Goal: Answer question/provide support: Share knowledge or assist other users

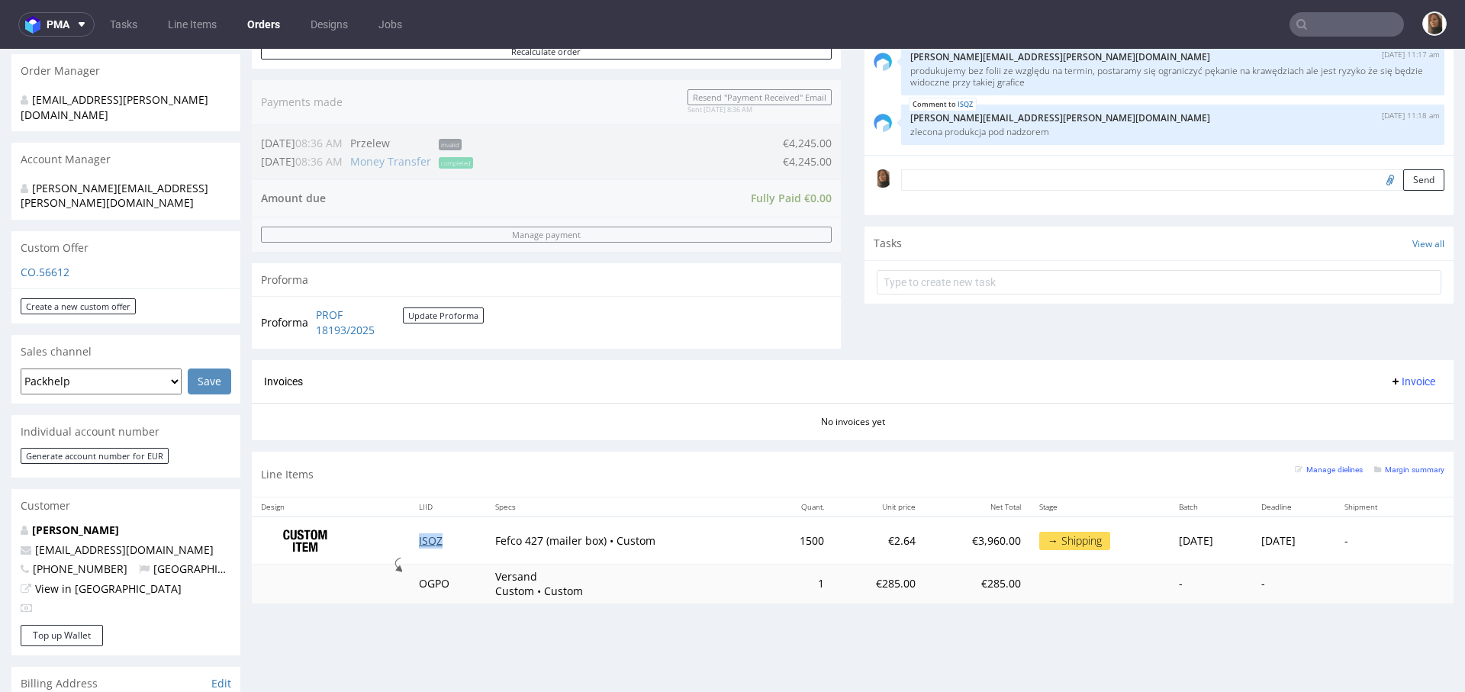
scroll to position [367, 0]
click at [507, 400] on div "Invoices Invoice" at bounding box center [852, 383] width 1201 height 43
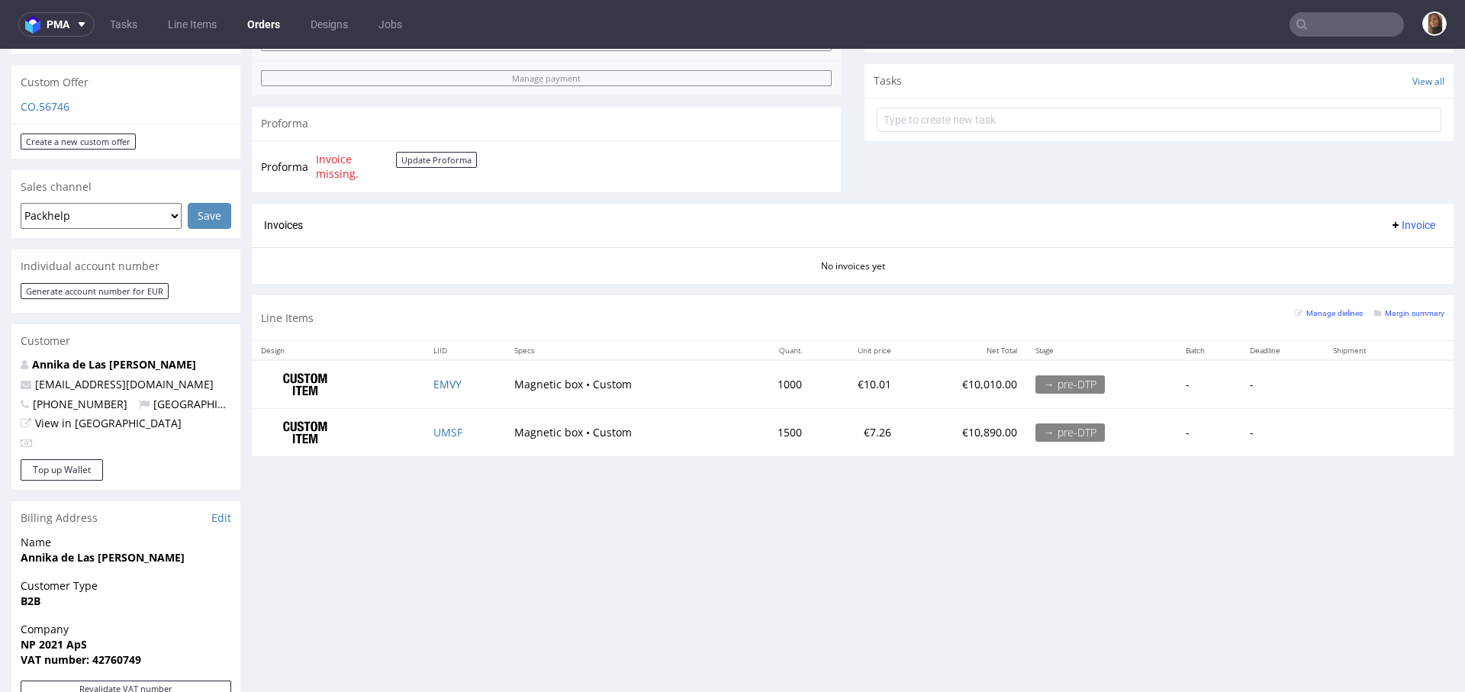
scroll to position [668, 0]
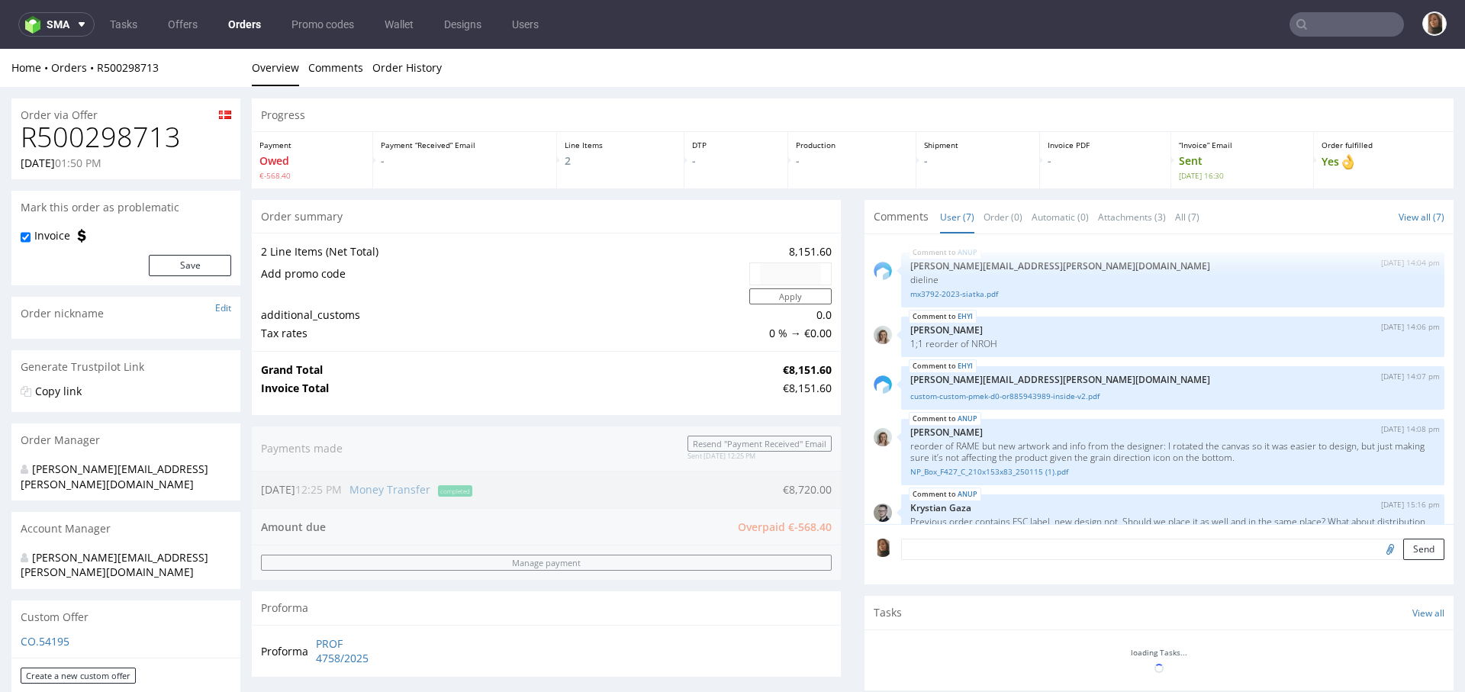
scroll to position [130, 0]
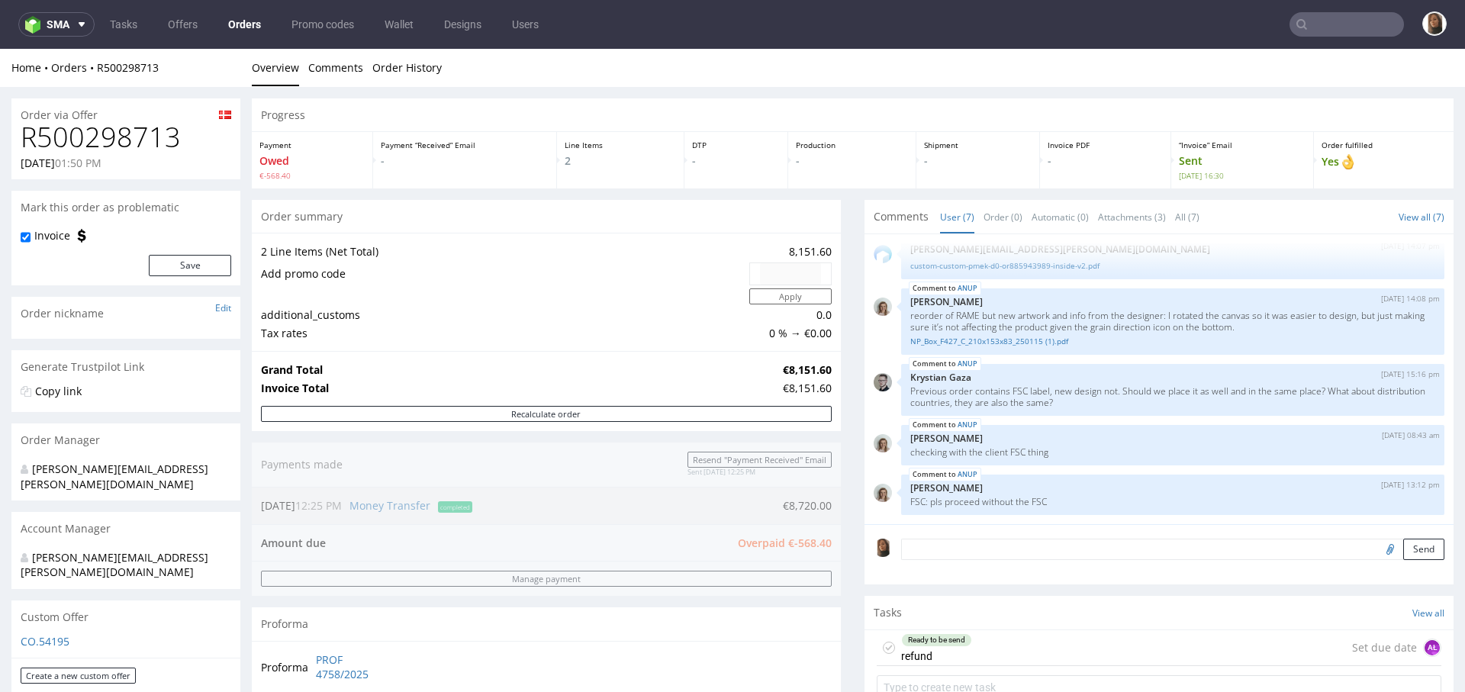
click at [1333, 18] on input "text" at bounding box center [1346, 24] width 114 height 24
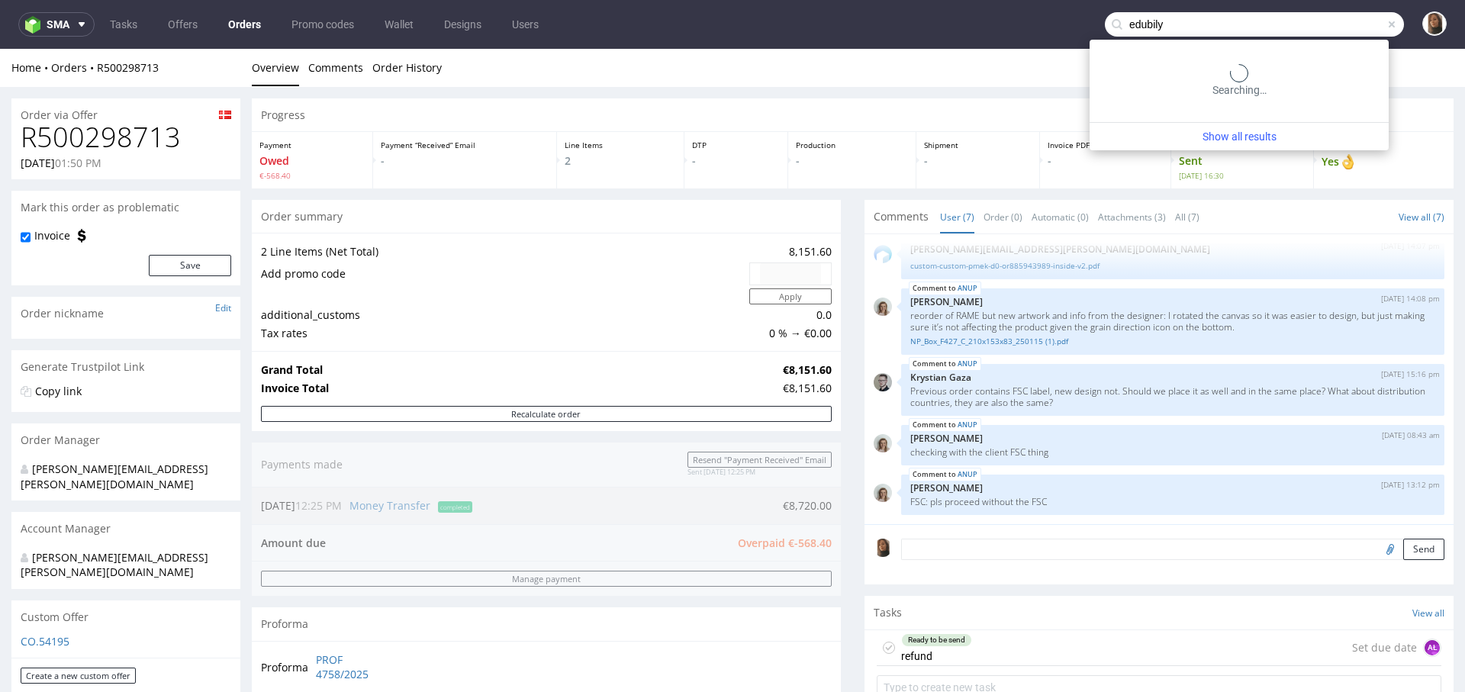
type input "edubily"
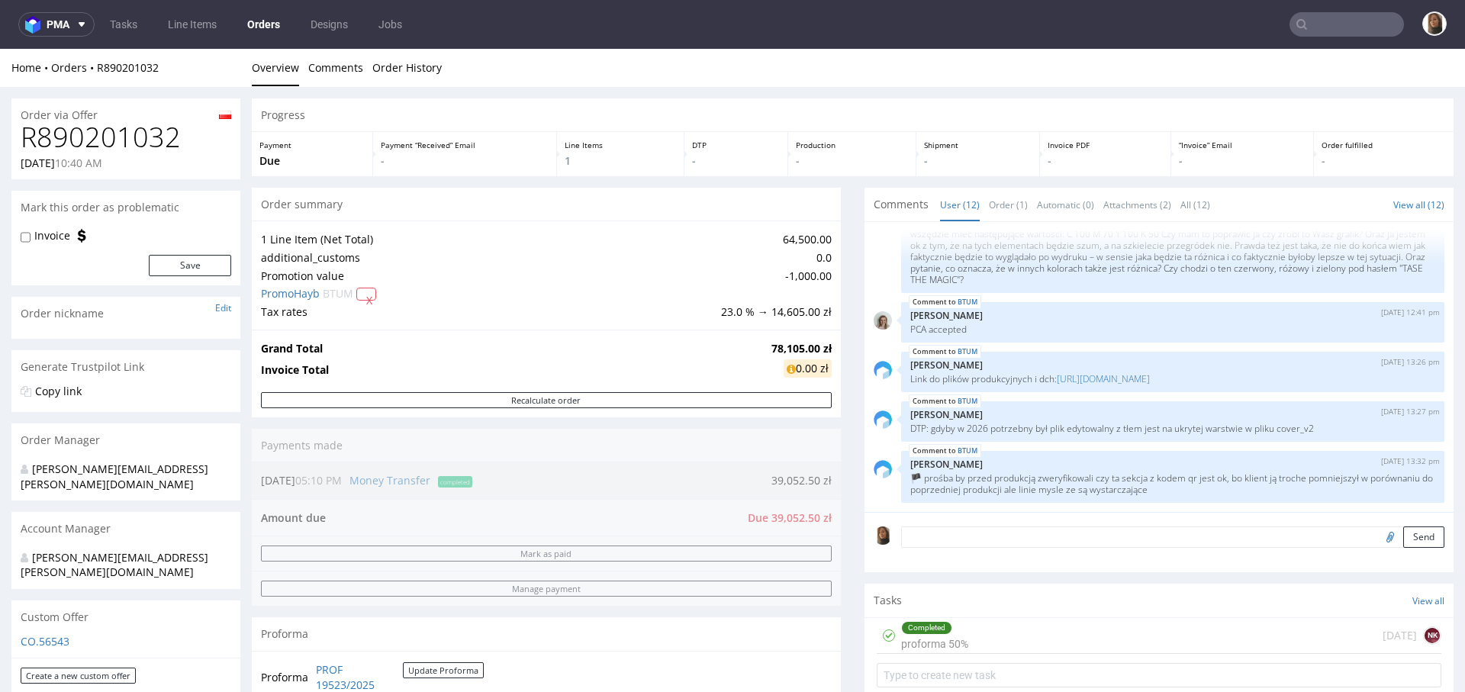
click at [150, 135] on h1 "R890201032" at bounding box center [126, 137] width 211 height 31
copy h1 "R890201032"
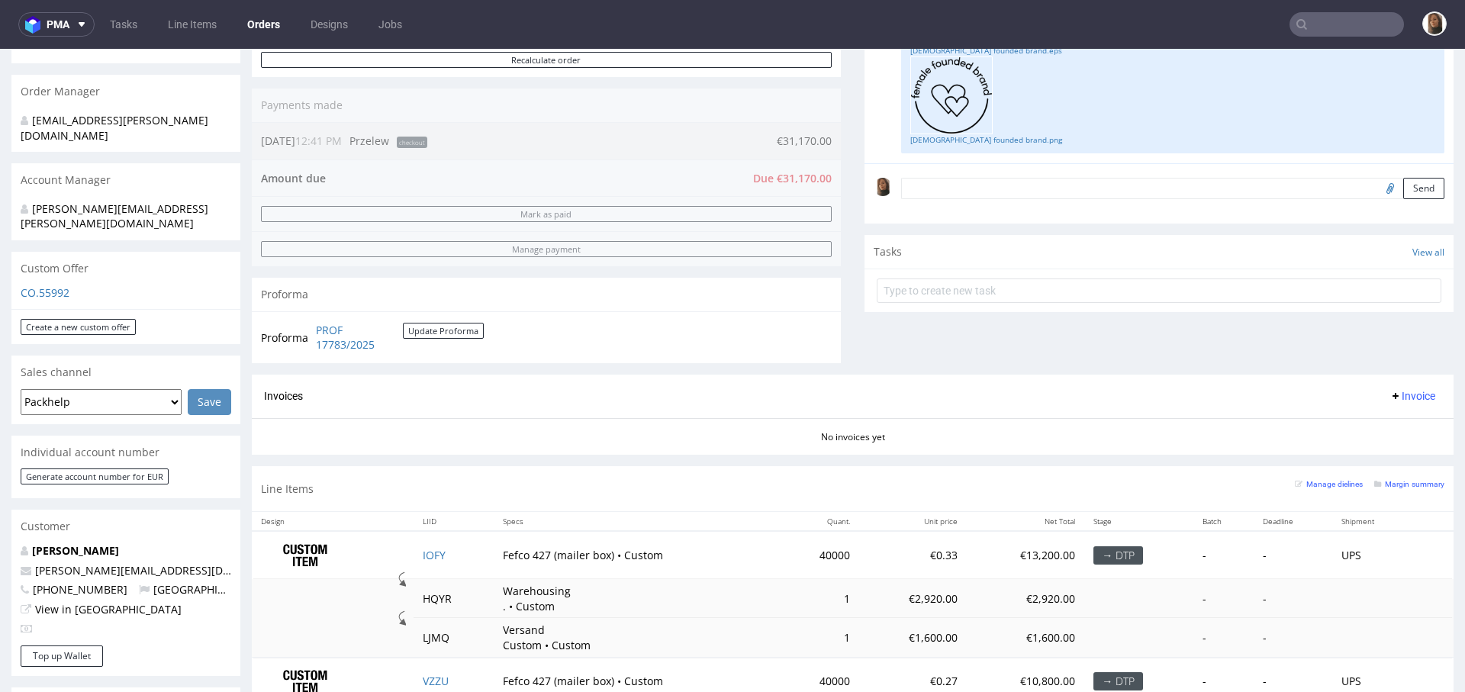
scroll to position [431, 0]
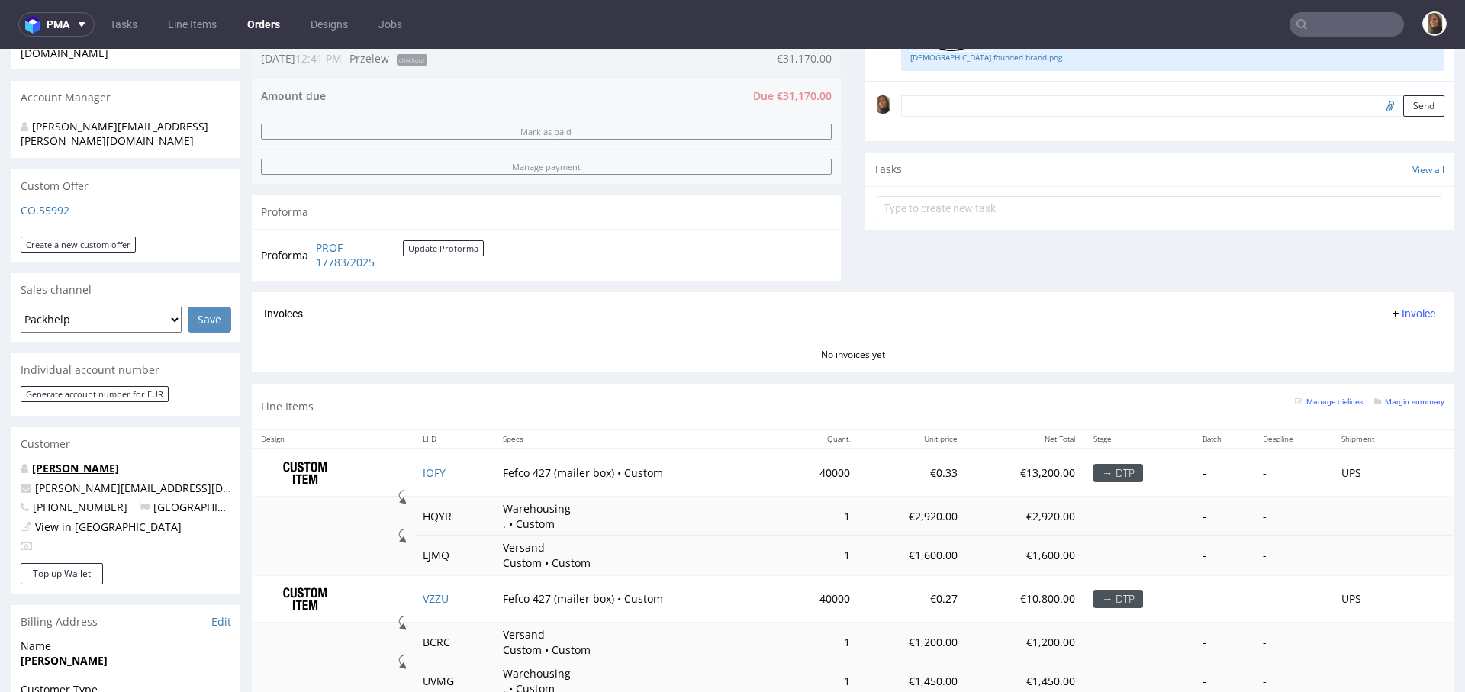
click at [108, 461] on link "[PERSON_NAME]" at bounding box center [75, 468] width 87 height 14
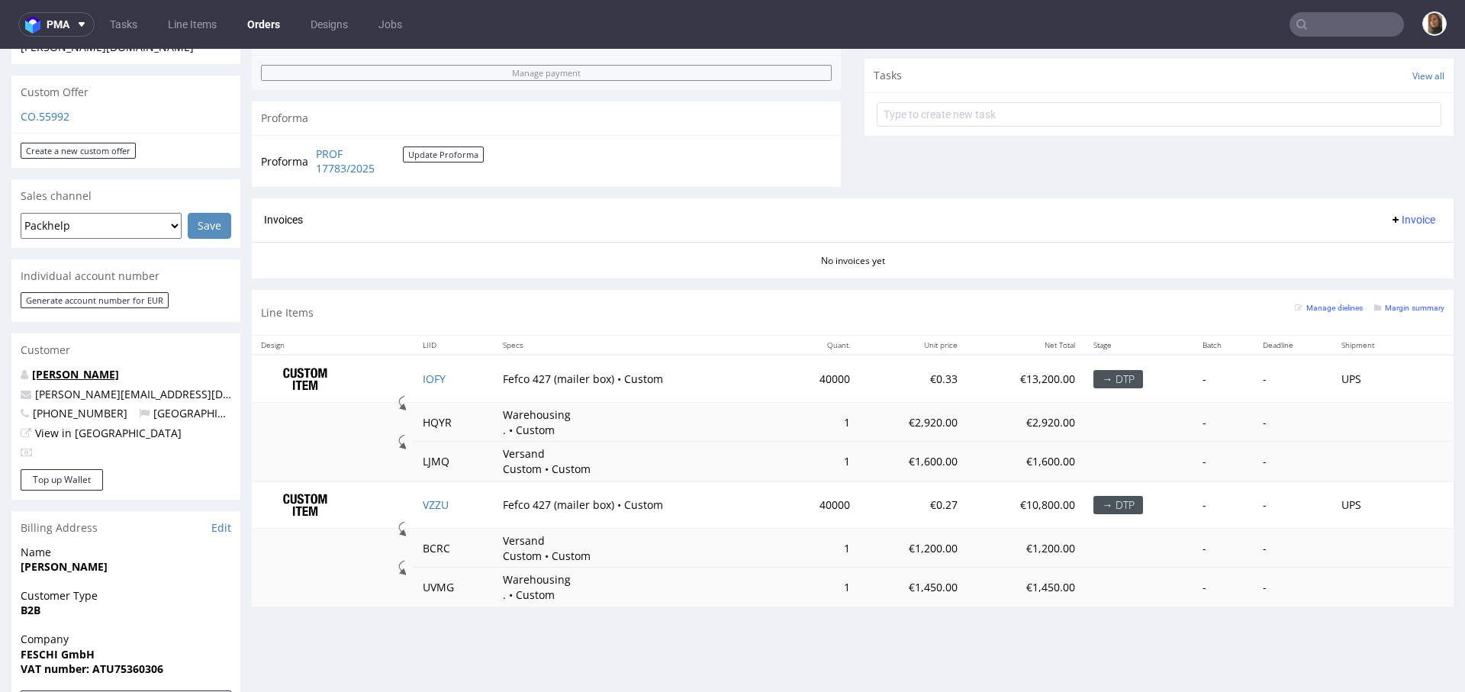
scroll to position [529, 0]
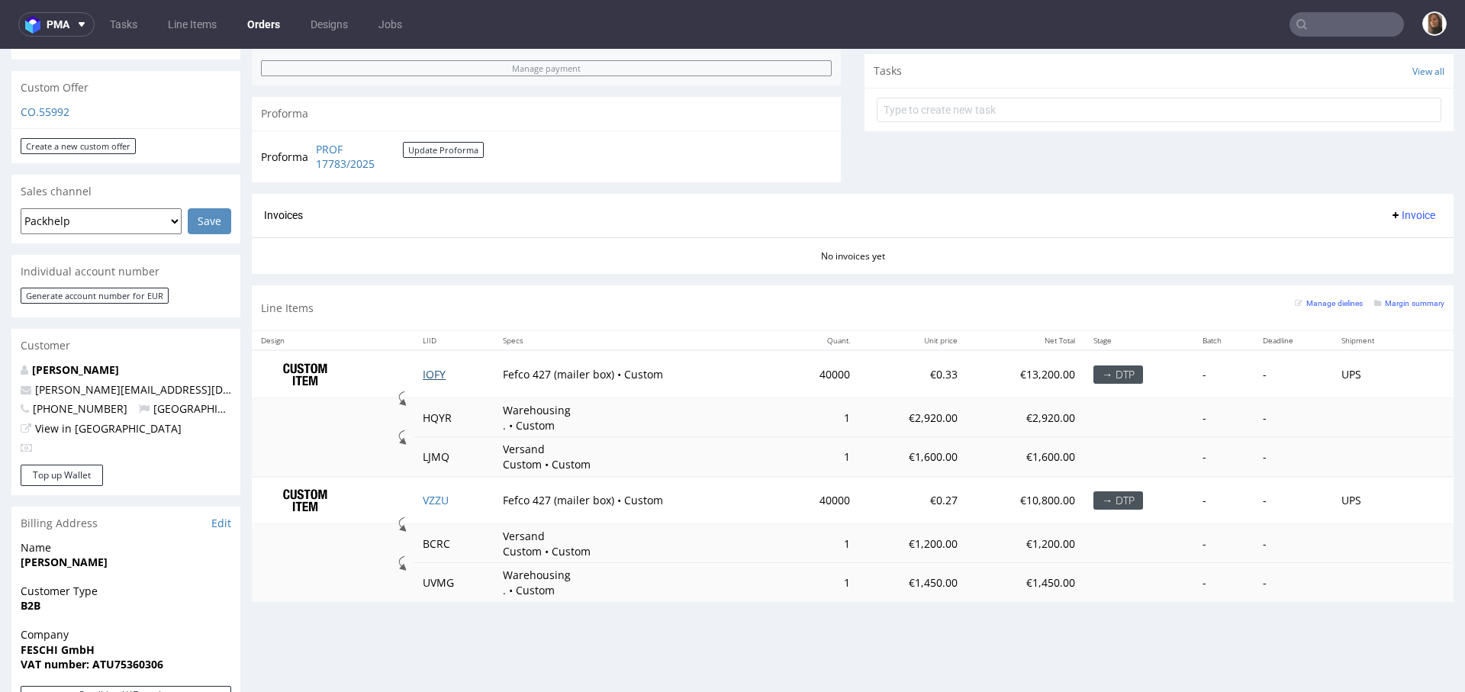
click at [423, 368] on link "IOFY" at bounding box center [434, 374] width 23 height 14
click at [436, 496] on link "VZZU" at bounding box center [436, 500] width 26 height 14
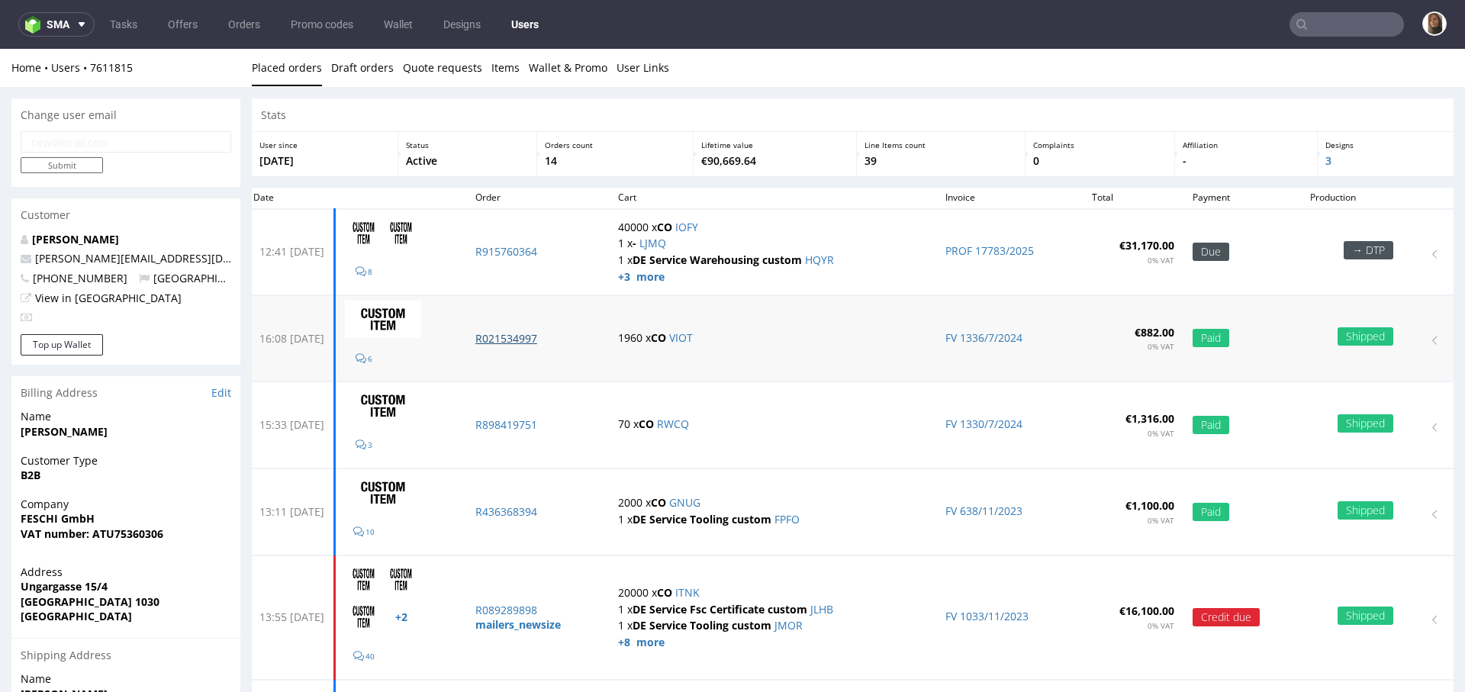
click at [539, 333] on p "R021534997" at bounding box center [537, 338] width 124 height 15
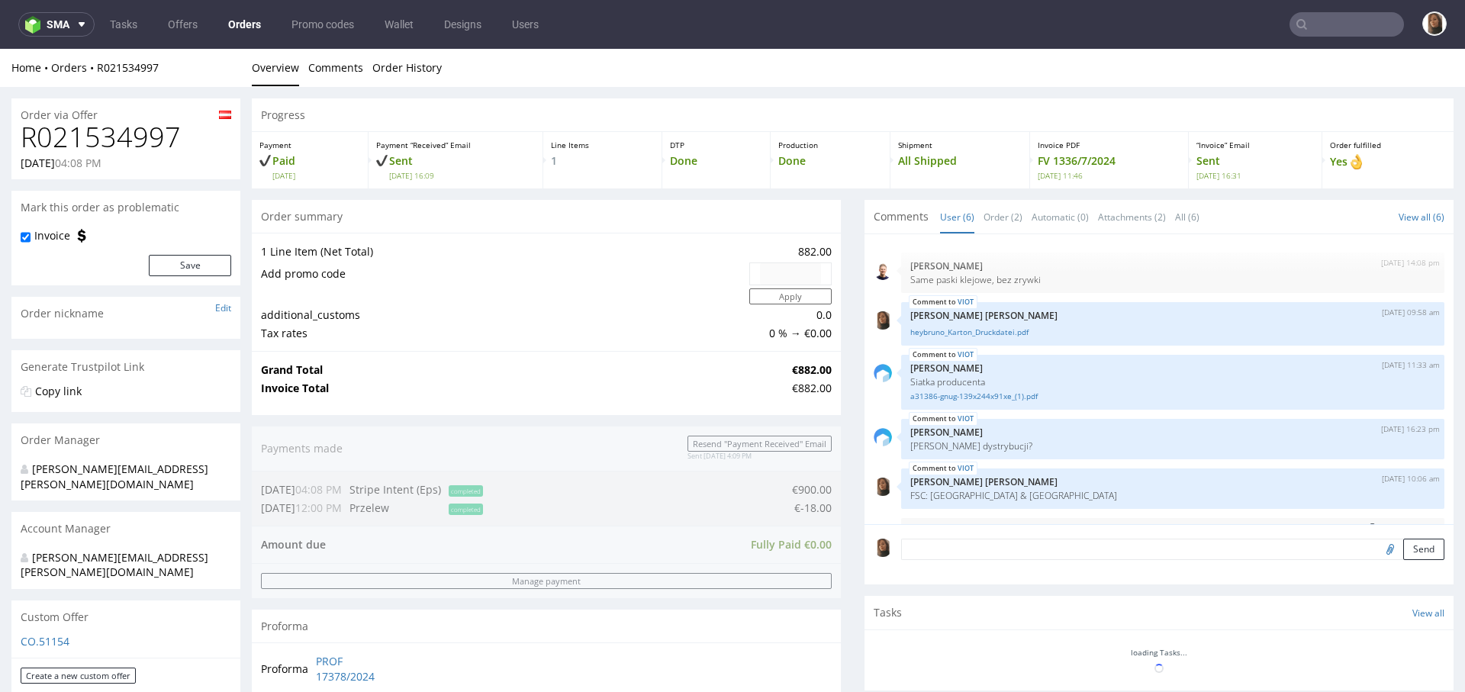
scroll to position [43, 0]
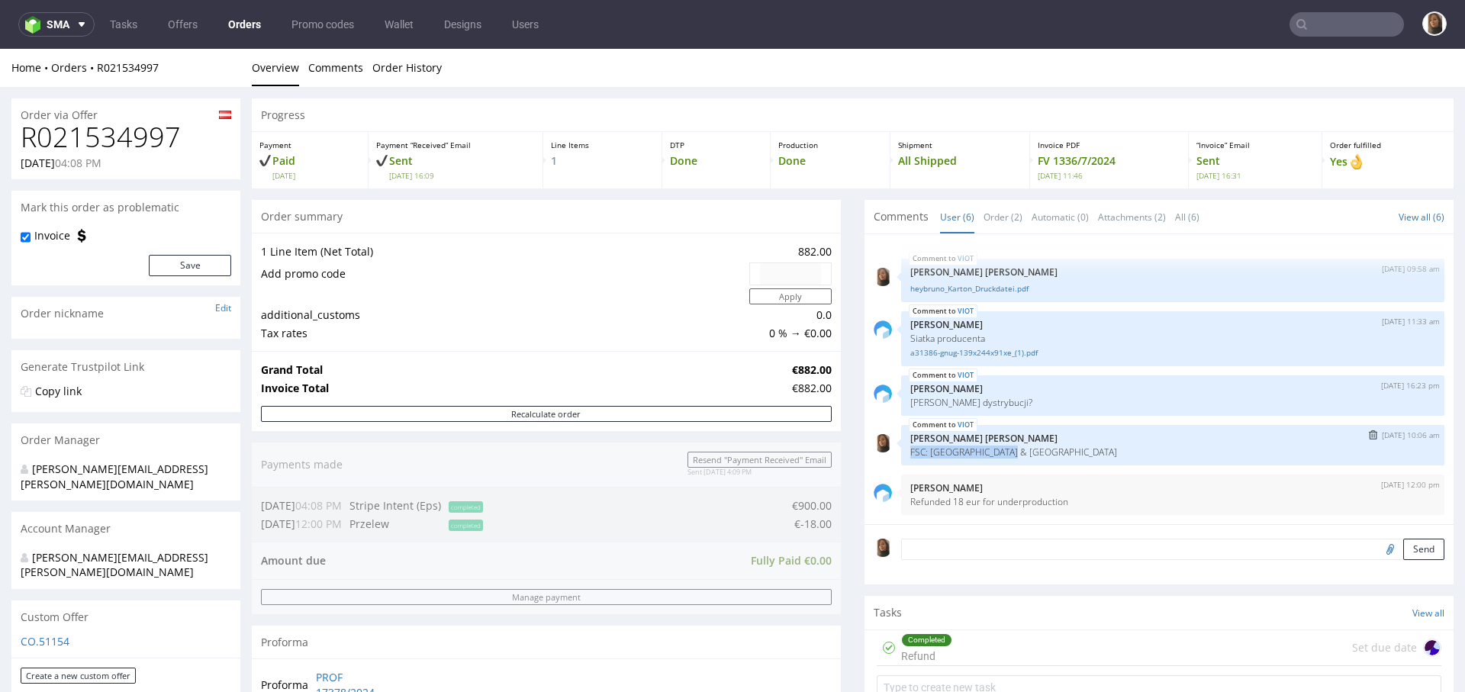
drag, startPoint x: 1007, startPoint y: 455, endPoint x: 896, endPoint y: 447, distance: 111.7
click at [910, 447] on p "FSC: [GEOGRAPHIC_DATA] & [GEOGRAPHIC_DATA]" at bounding box center [1172, 451] width 525 height 11
copy p "FSC: [GEOGRAPHIC_DATA] & [GEOGRAPHIC_DATA]"
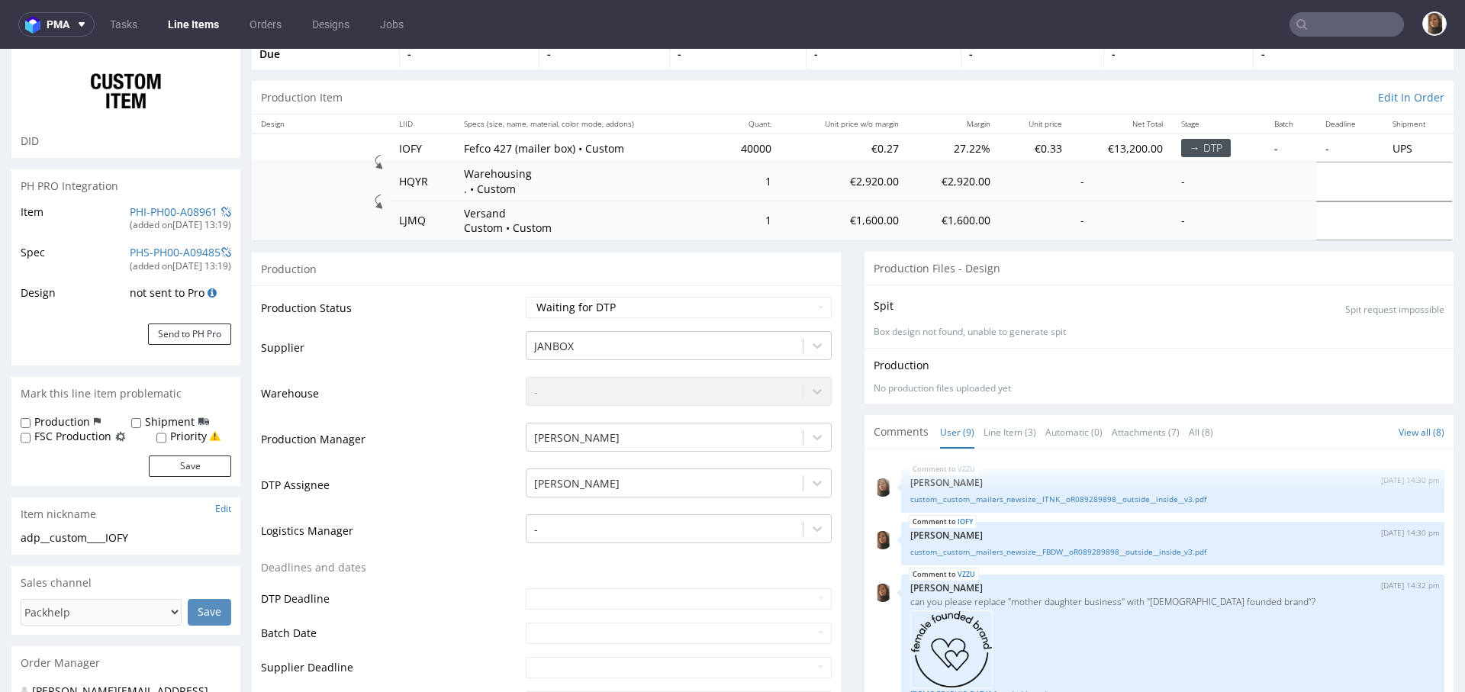
scroll to position [339, 0]
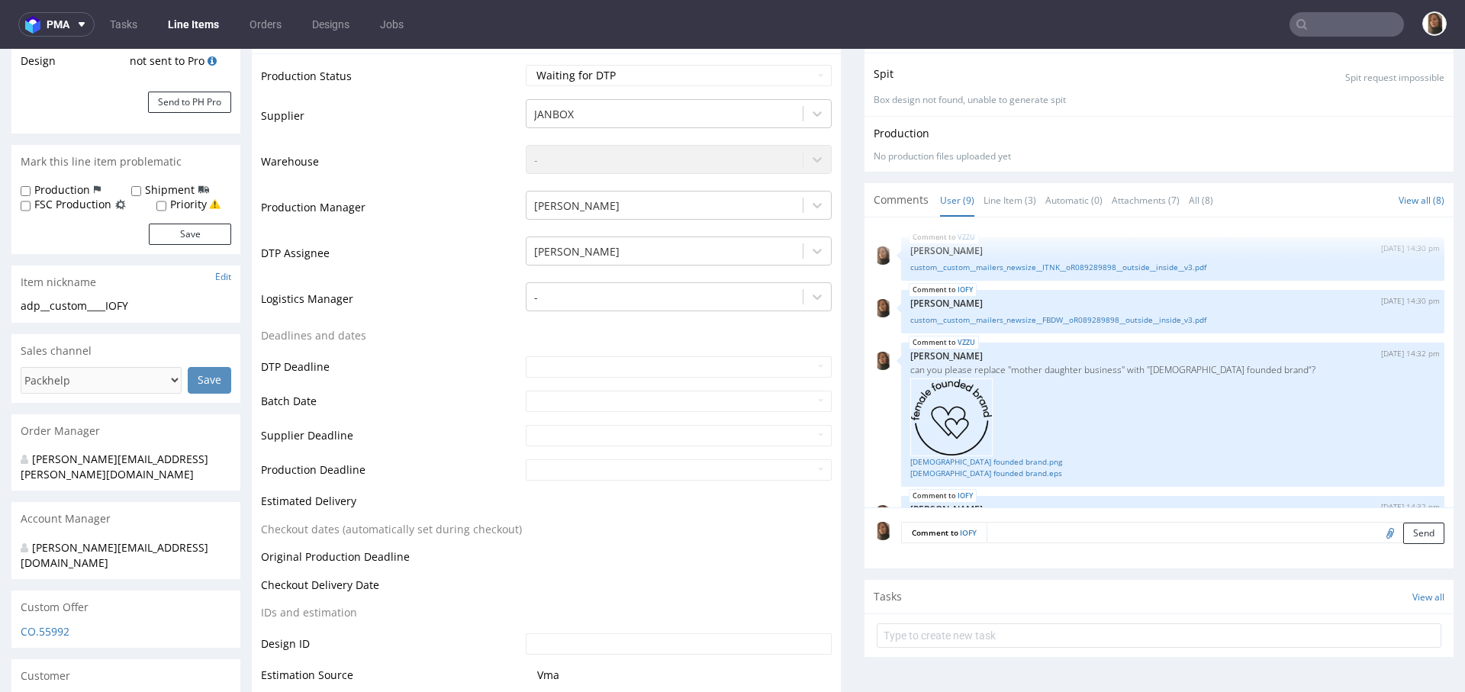
click at [1031, 540] on textarea at bounding box center [1215, 532] width 458 height 21
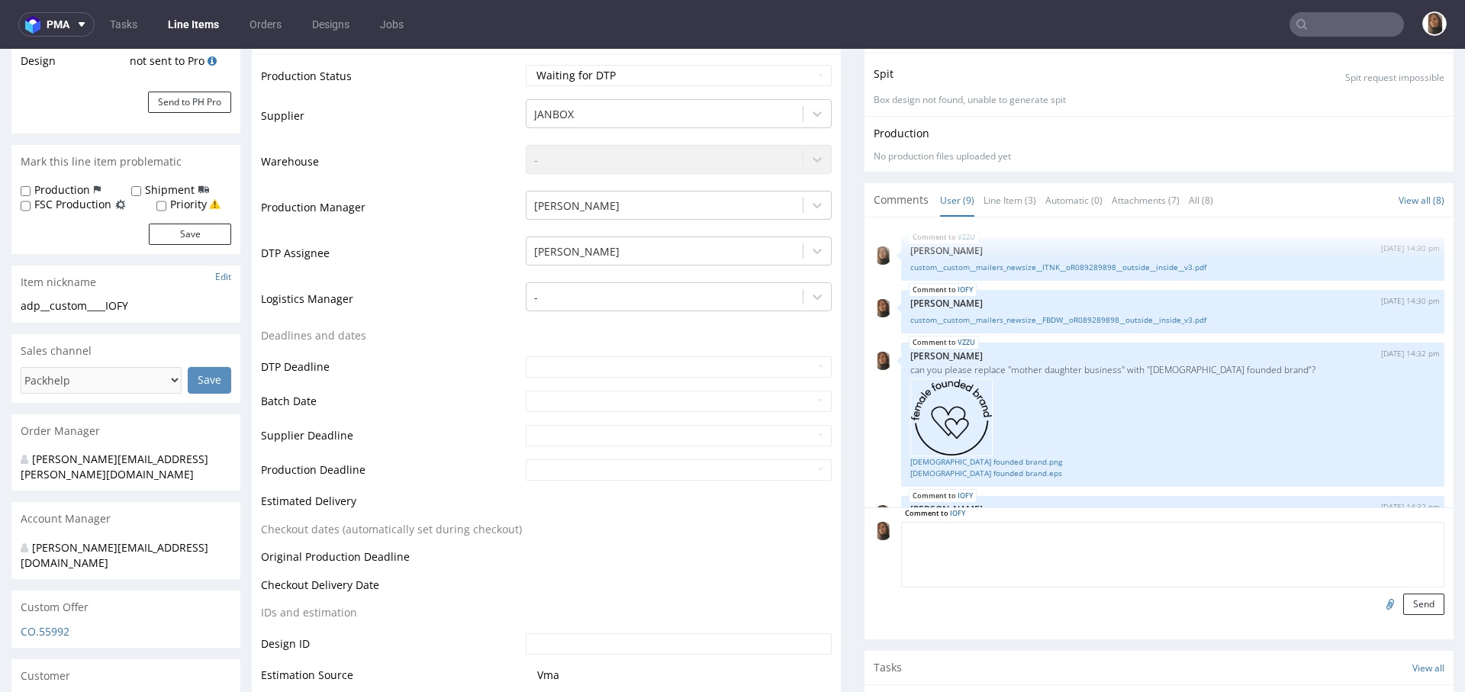
paste textarea "FSC: [GEOGRAPHIC_DATA] & [GEOGRAPHIC_DATA]"
type textarea "FSC: [GEOGRAPHIC_DATA] & [GEOGRAPHIC_DATA]"
click at [1403, 606] on button "Send" at bounding box center [1423, 603] width 41 height 21
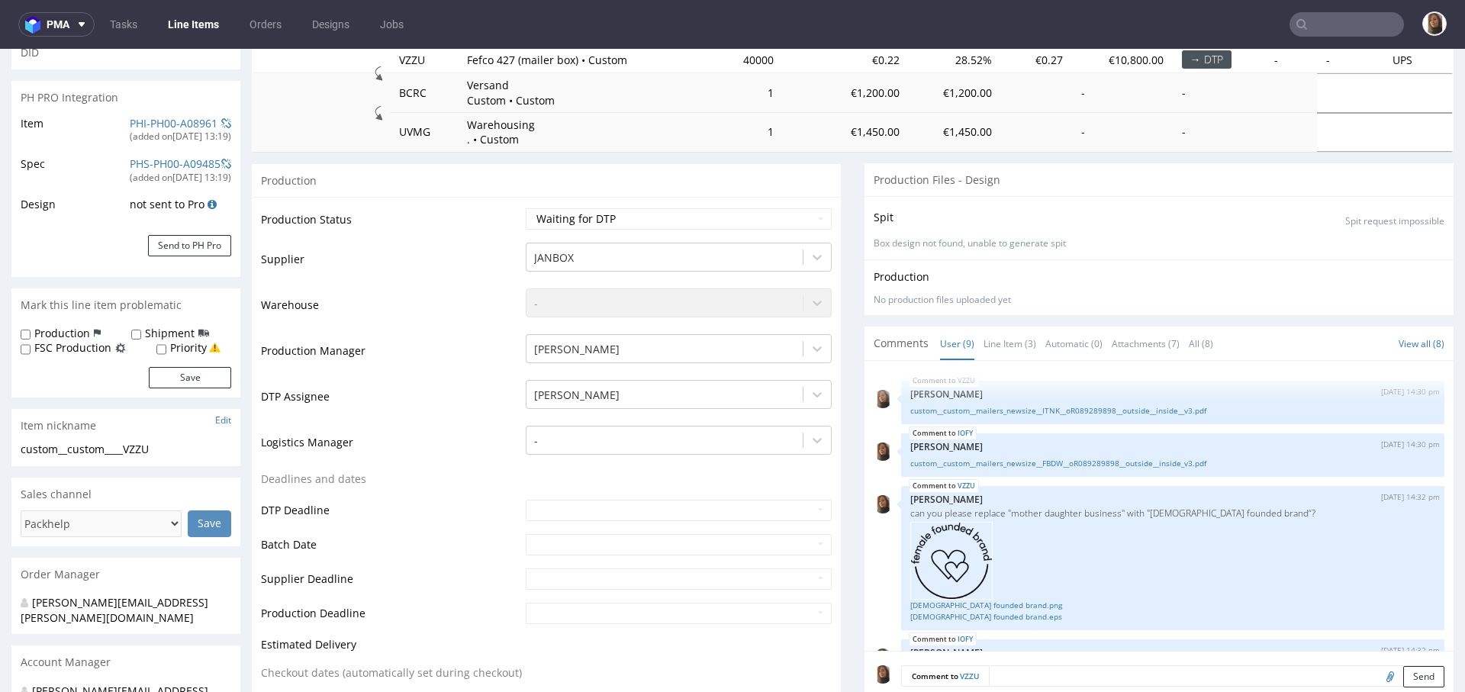
scroll to position [323, 0]
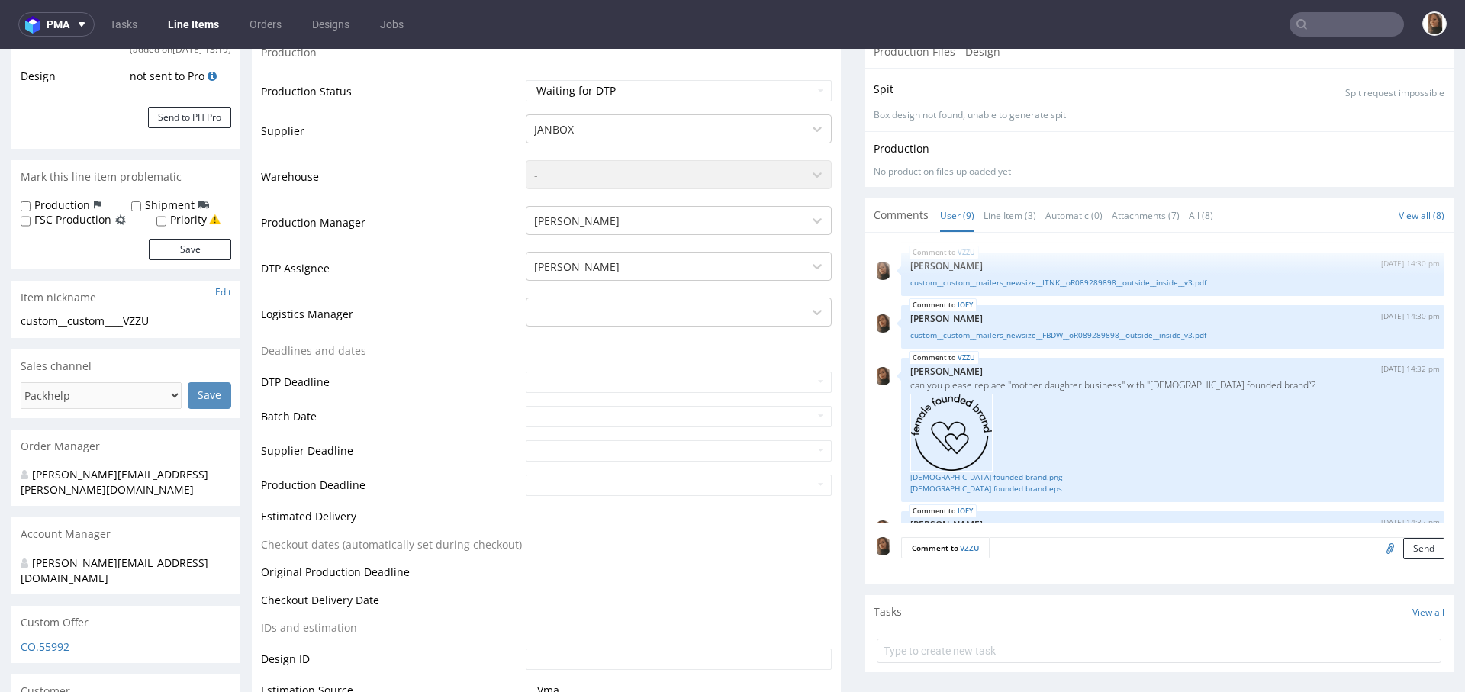
click at [1026, 541] on textarea at bounding box center [1216, 547] width 455 height 21
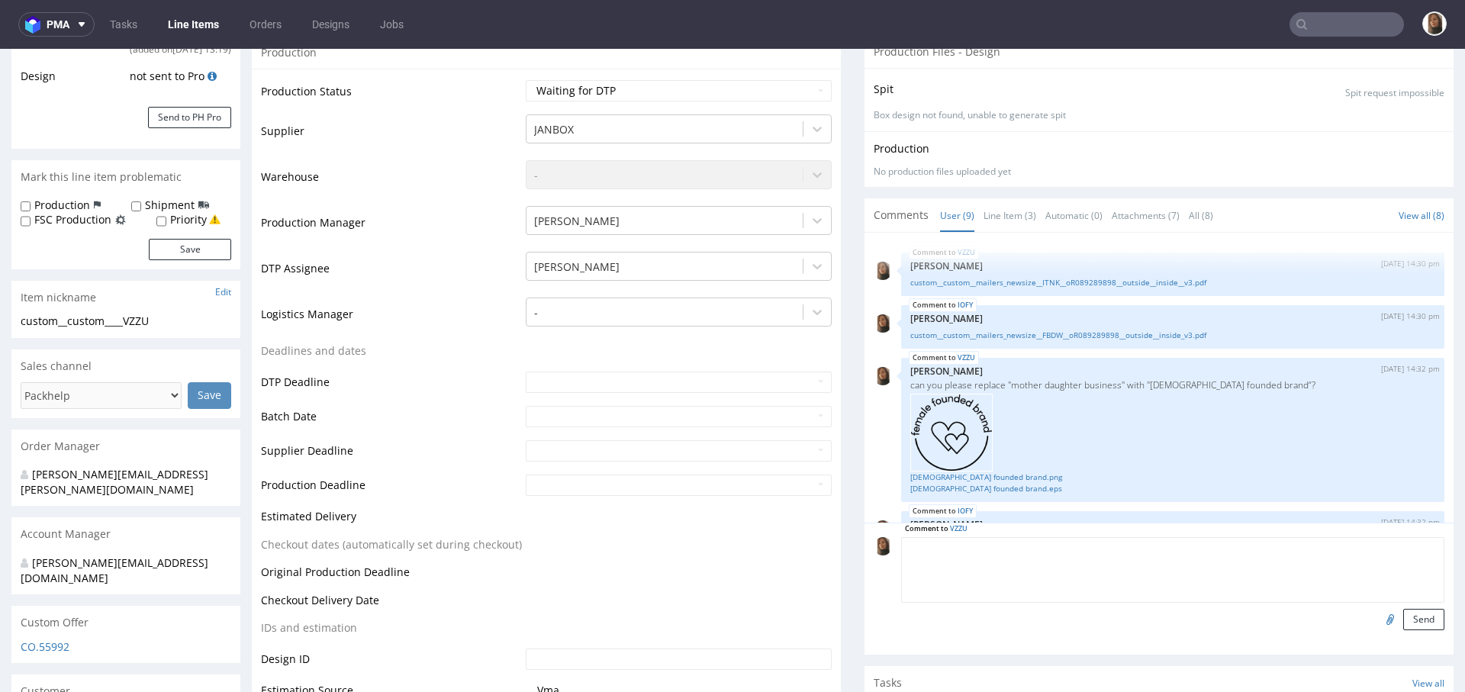
paste textarea "FSC: [GEOGRAPHIC_DATA] & [GEOGRAPHIC_DATA]"
type textarea "FSC: [GEOGRAPHIC_DATA] & [GEOGRAPHIC_DATA]"
click at [1404, 610] on button "Send" at bounding box center [1423, 619] width 41 height 21
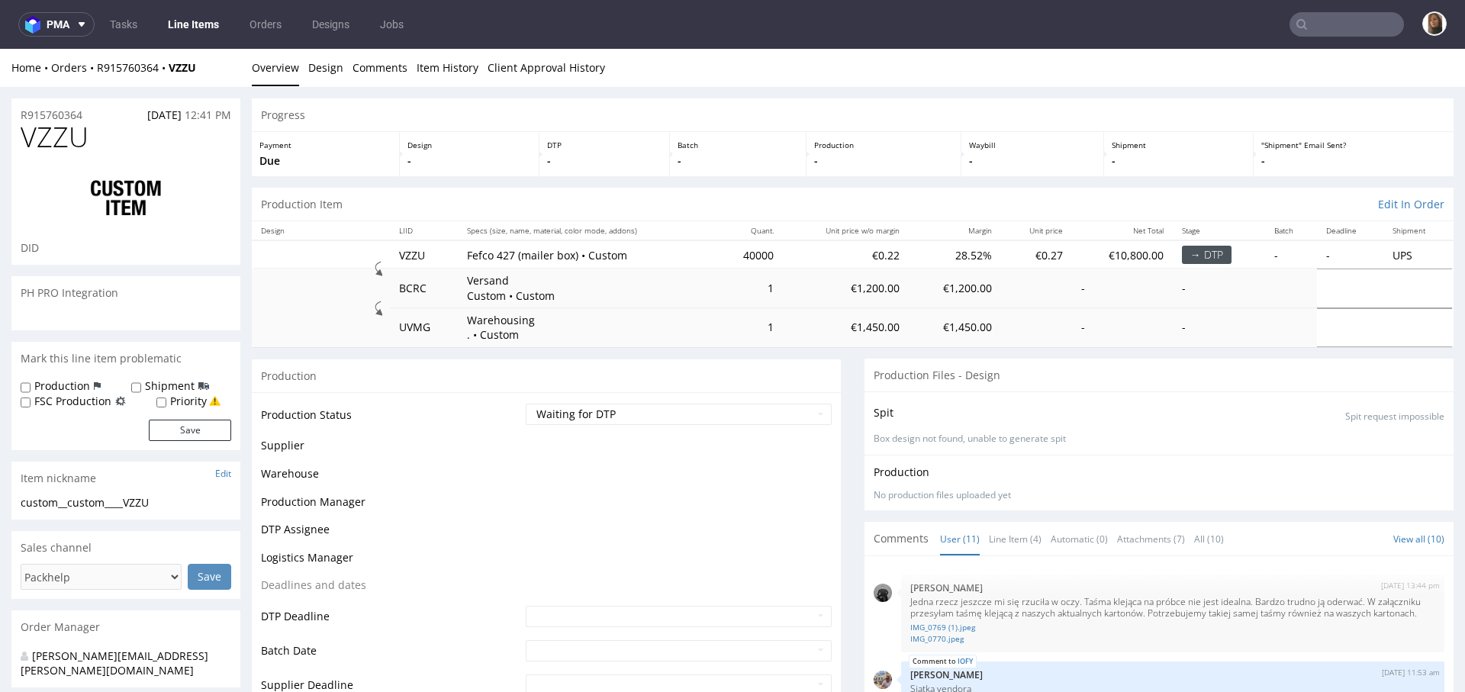
scroll to position [588, 0]
